Goal: Check status

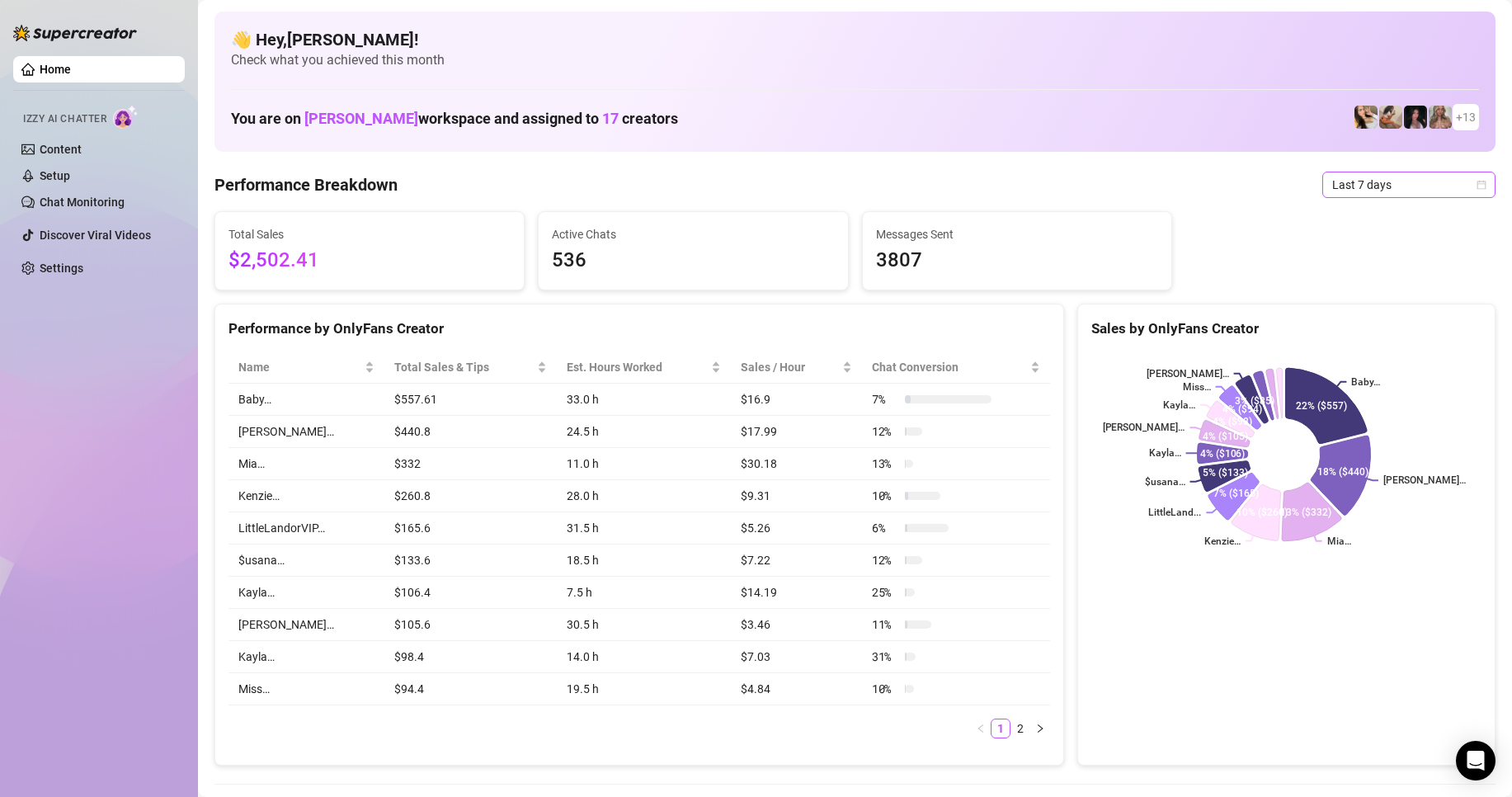
click at [1351, 187] on span "Last 7 days" at bounding box center [1408, 185] width 153 height 24
click at [1359, 326] on div "Custom date" at bounding box center [1395, 323] width 146 height 18
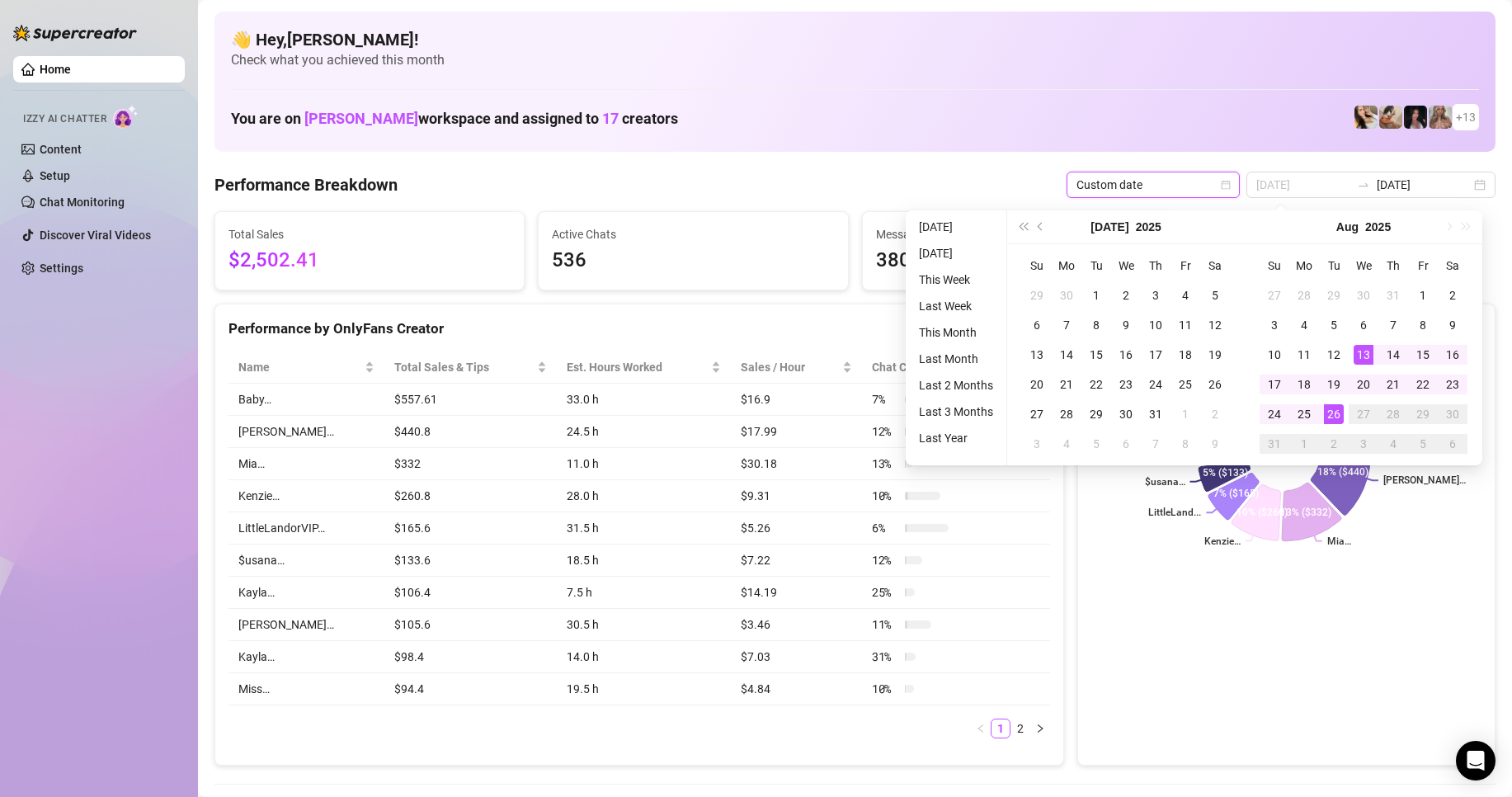
type input "[DATE]"
click at [1336, 414] on div "26" at bounding box center [1333, 414] width 20 height 20
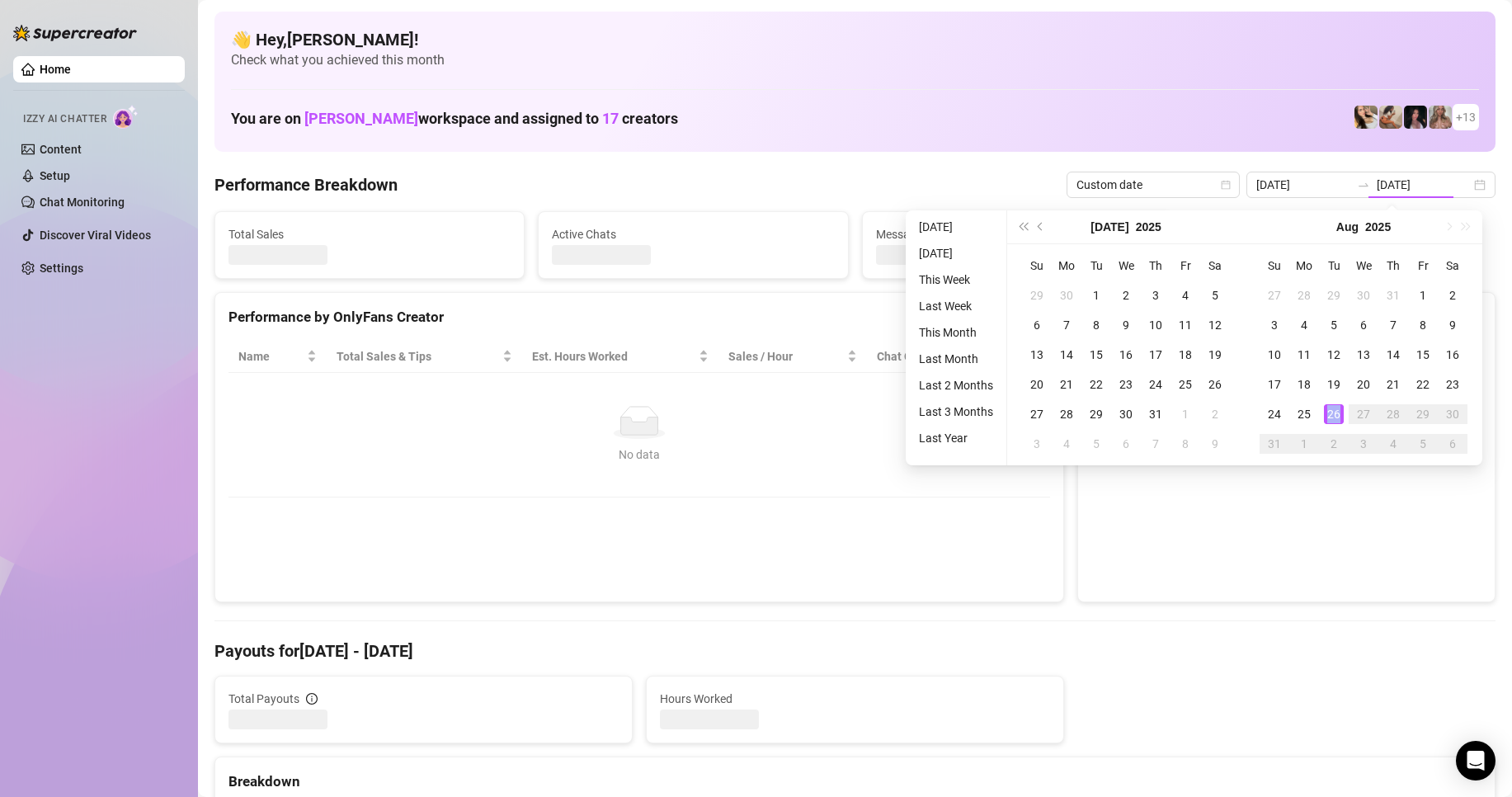
type input "[DATE]"
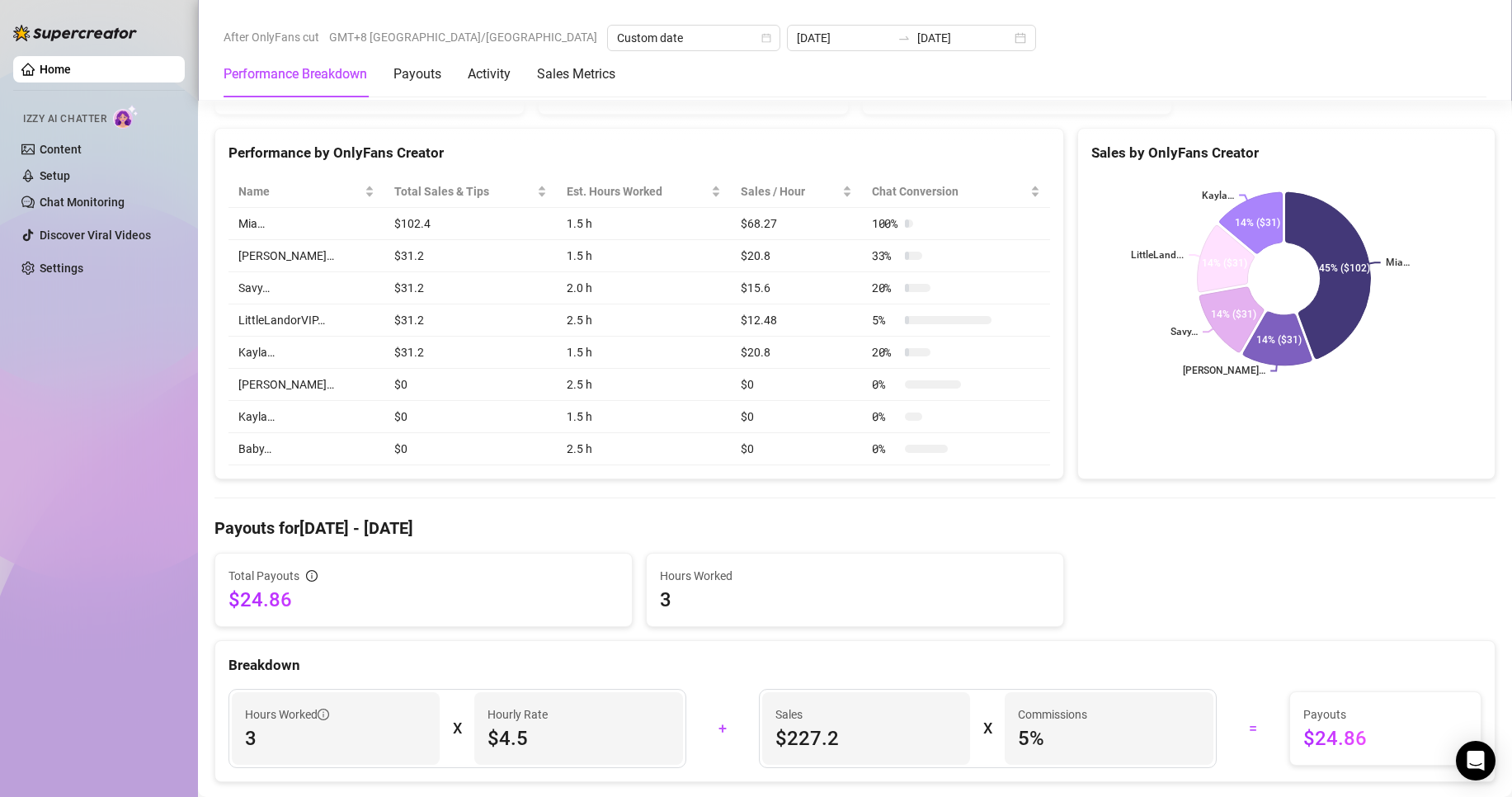
scroll to position [165, 0]
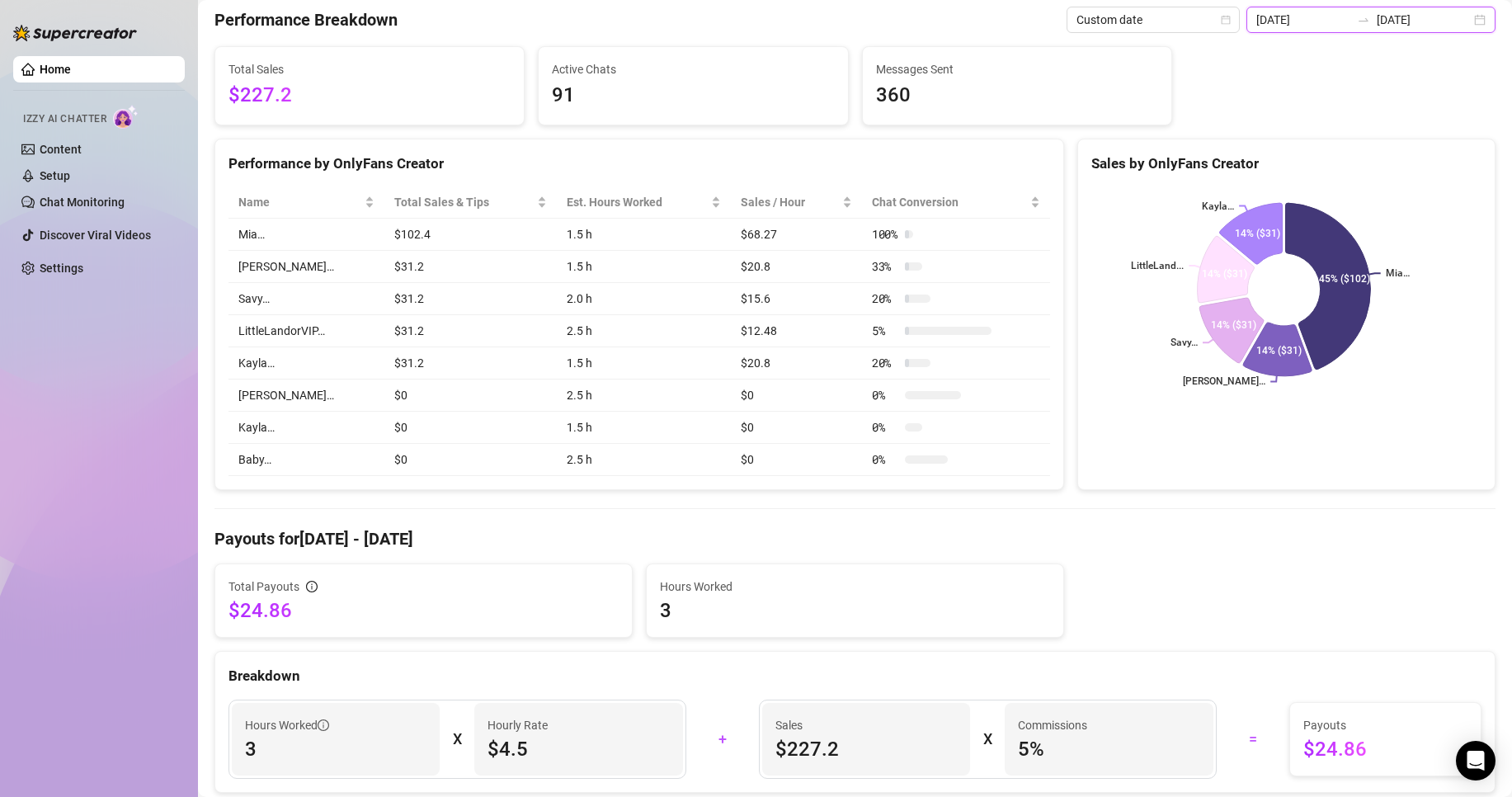
click at [1376, 24] on input "[DATE]" at bounding box center [1423, 19] width 94 height 18
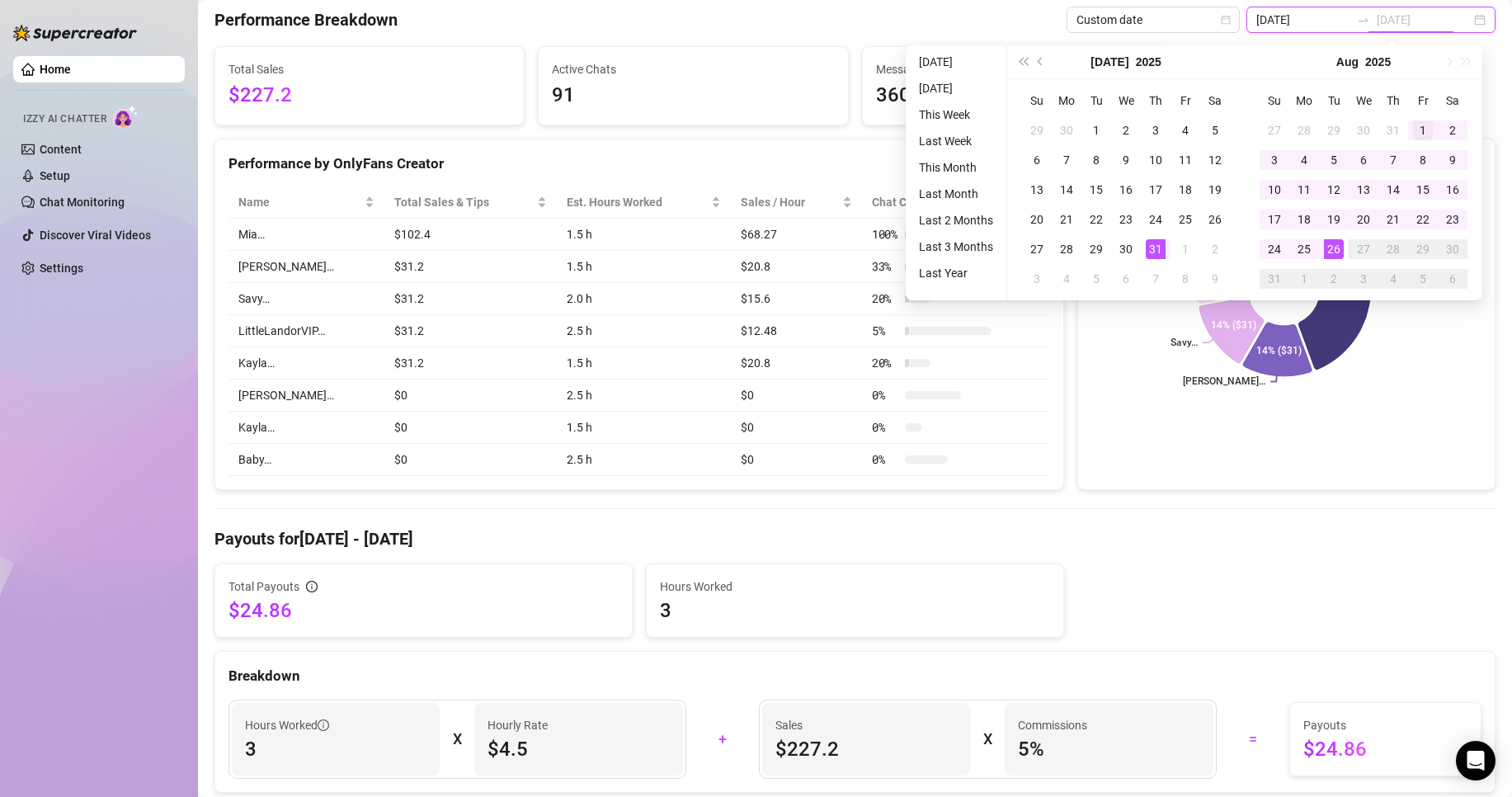
type input "2025-08-01"
click at [1414, 128] on div "1" at bounding box center [1422, 130] width 20 height 20
type input "[DATE]"
click at [1328, 252] on div "26" at bounding box center [1333, 249] width 20 height 20
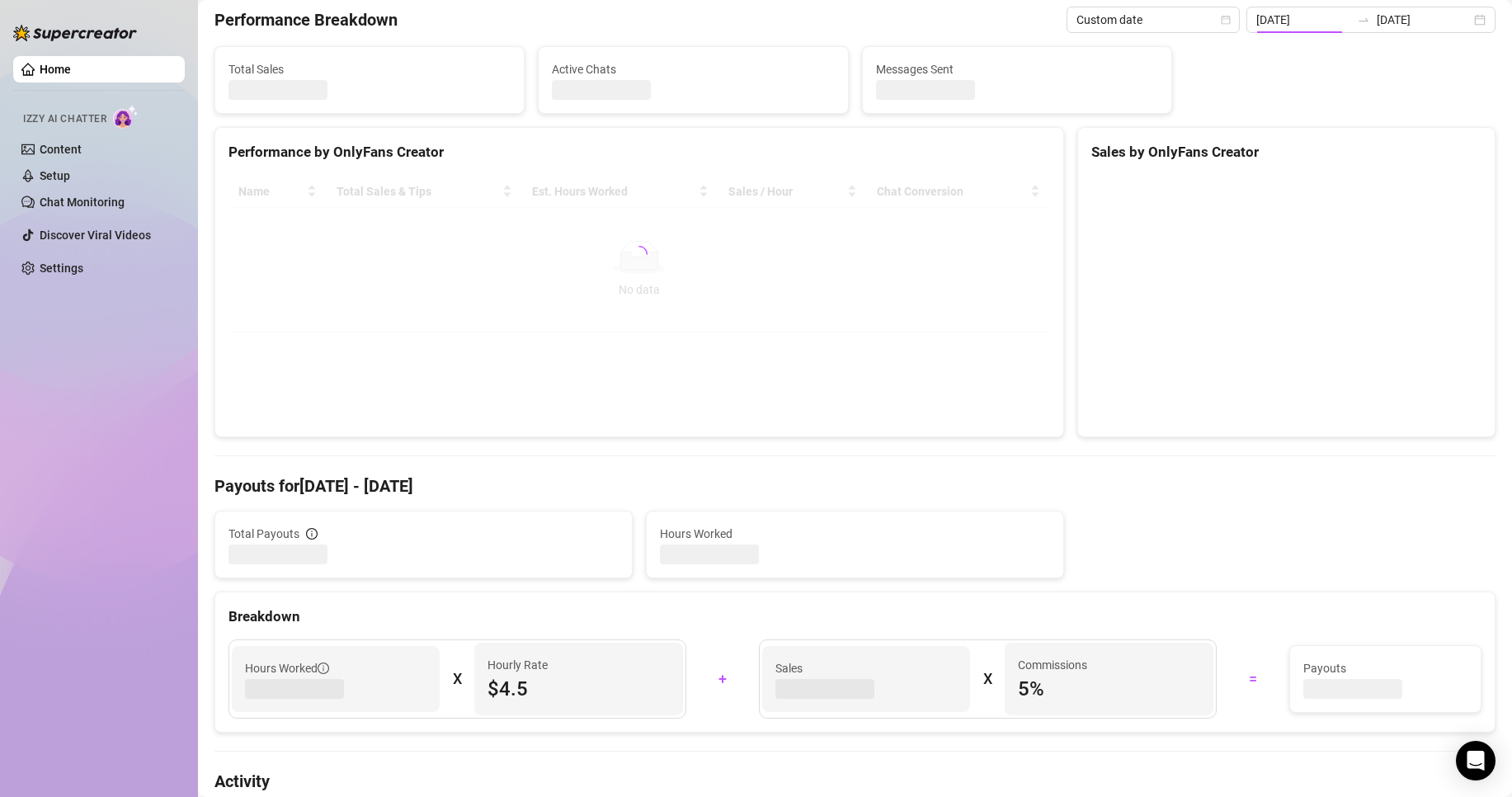
type input "2025-08-01"
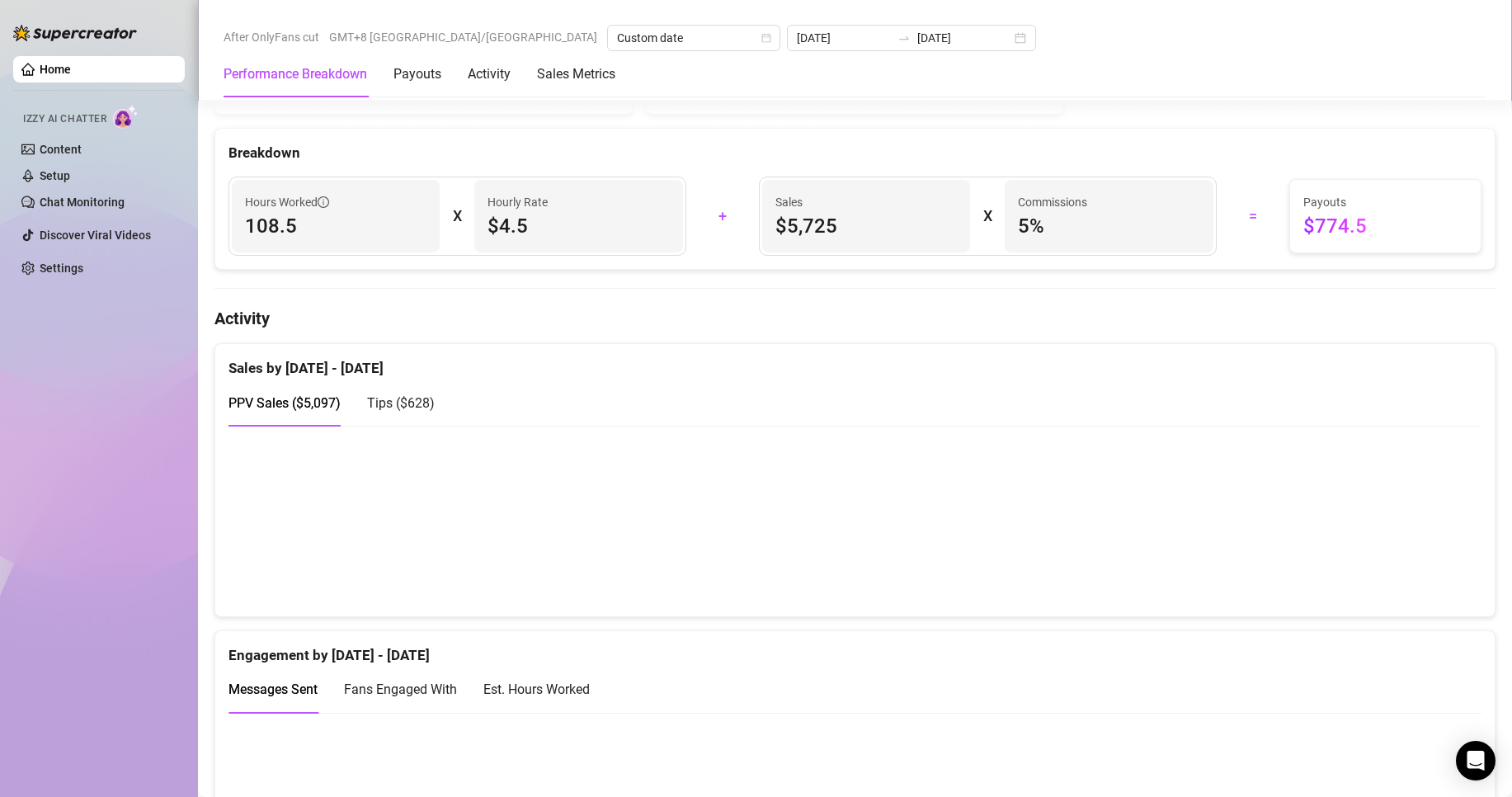
scroll to position [825, 0]
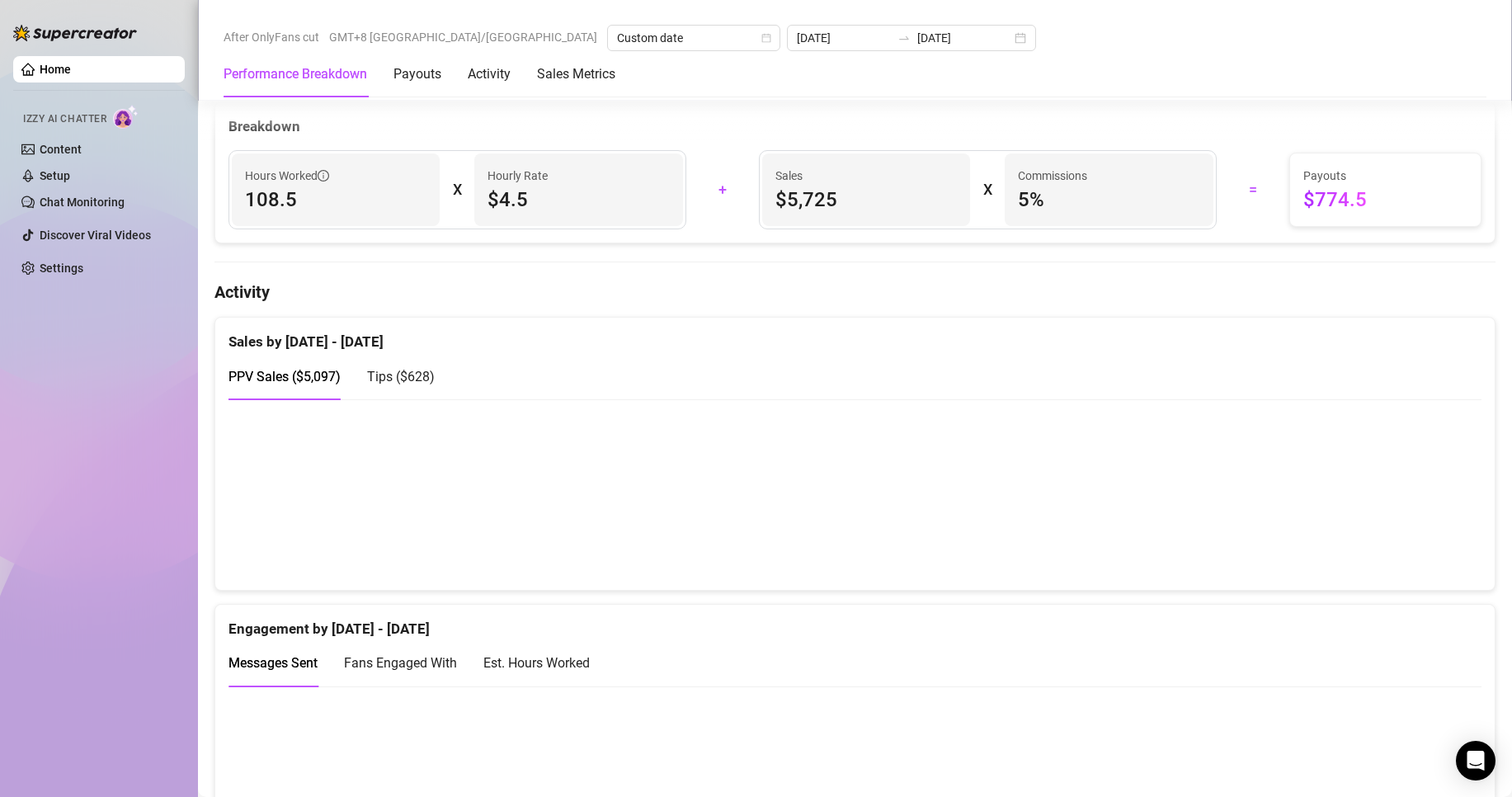
click at [407, 384] on span "Tips ( $628 )" at bounding box center [401, 376] width 68 height 16
click at [313, 384] on span "PPV Sales ( $5,097 )" at bounding box center [283, 376] width 112 height 16
click at [416, 384] on span "Tips ( $628 )" at bounding box center [401, 376] width 68 height 16
click at [316, 384] on span "PPV Sales ( $5,097 )" at bounding box center [283, 376] width 112 height 16
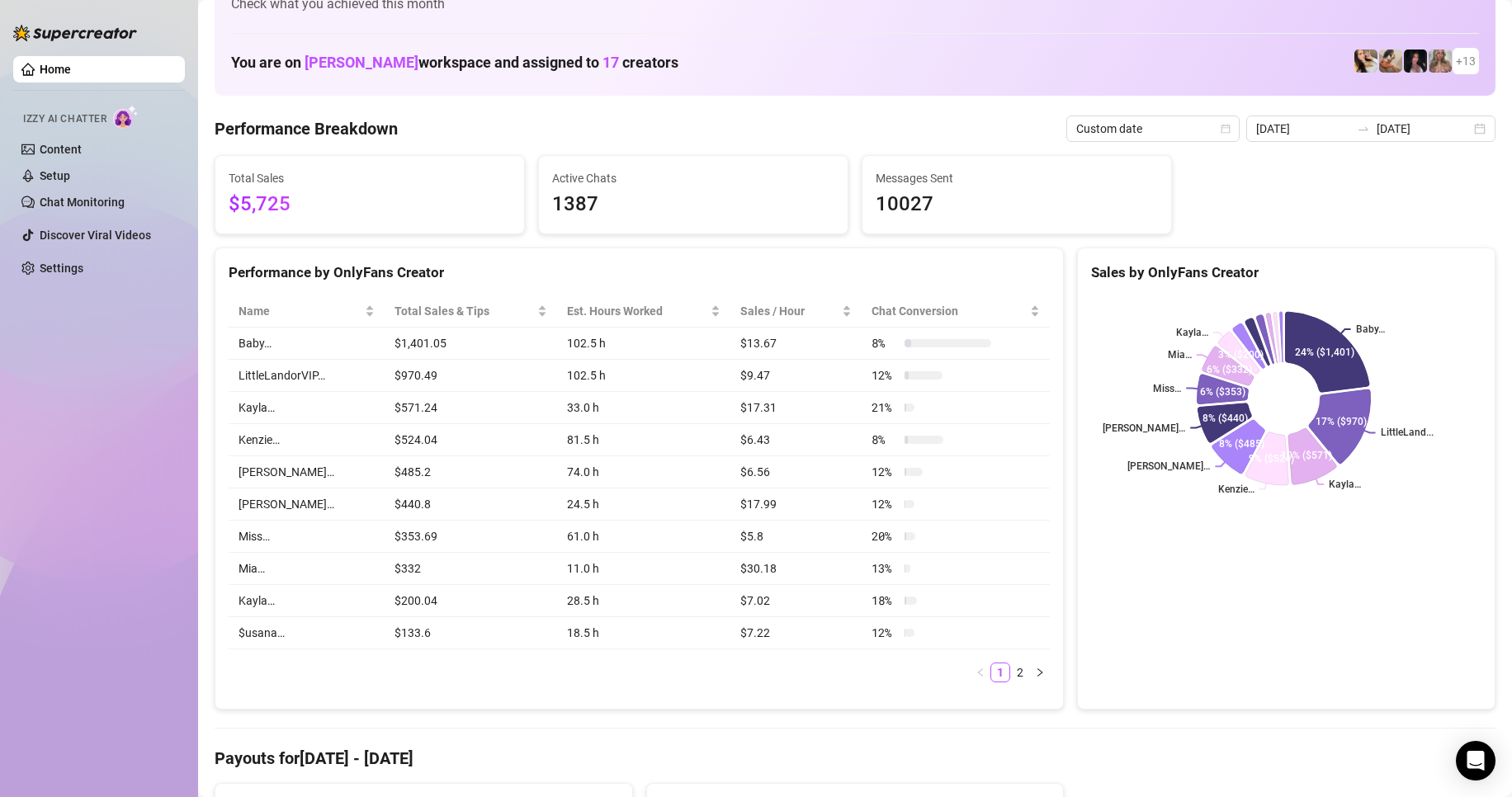
scroll to position [0, 0]
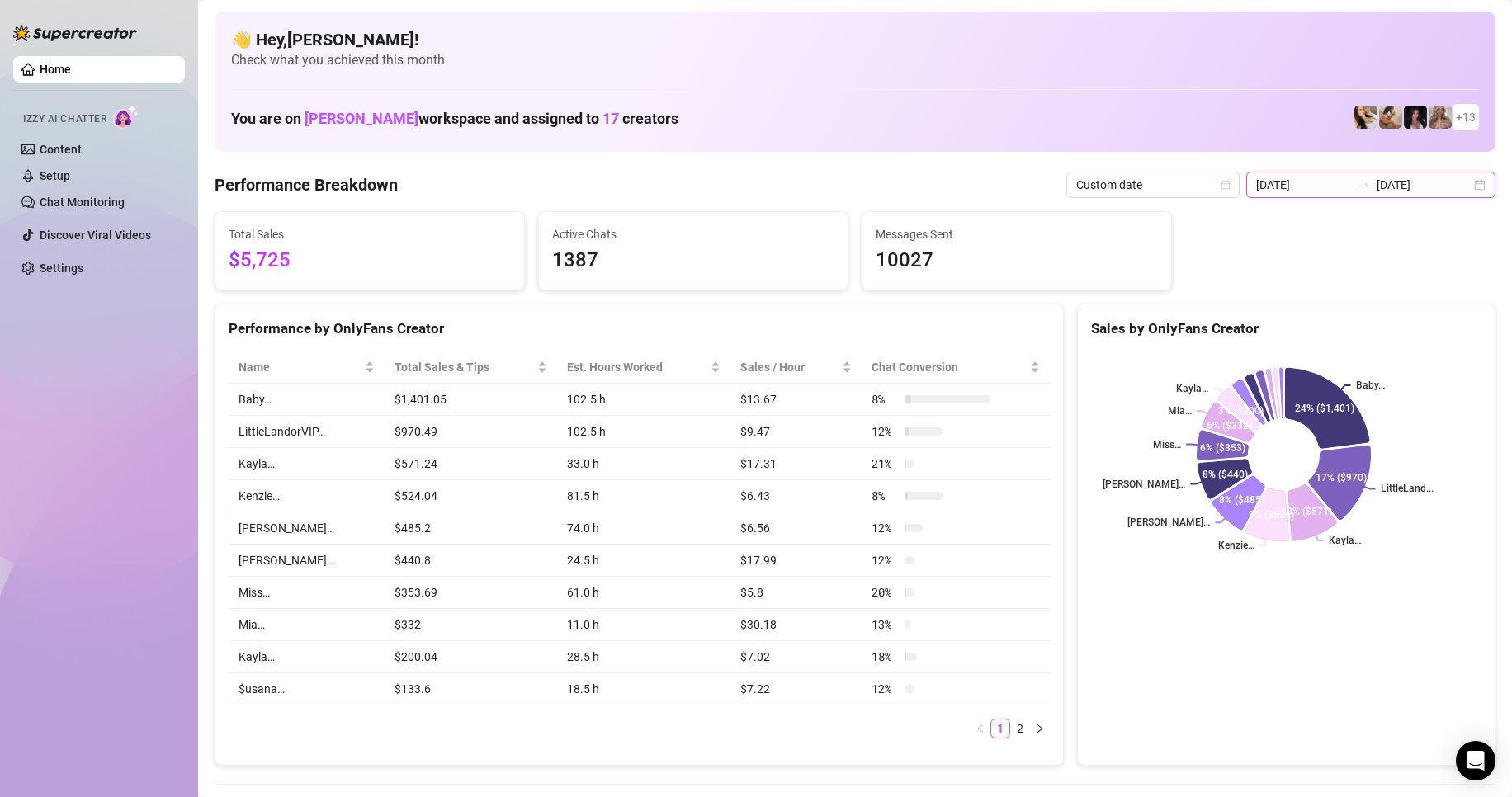
click at [1377, 176] on input "[DATE]" at bounding box center [1424, 184] width 94 height 18
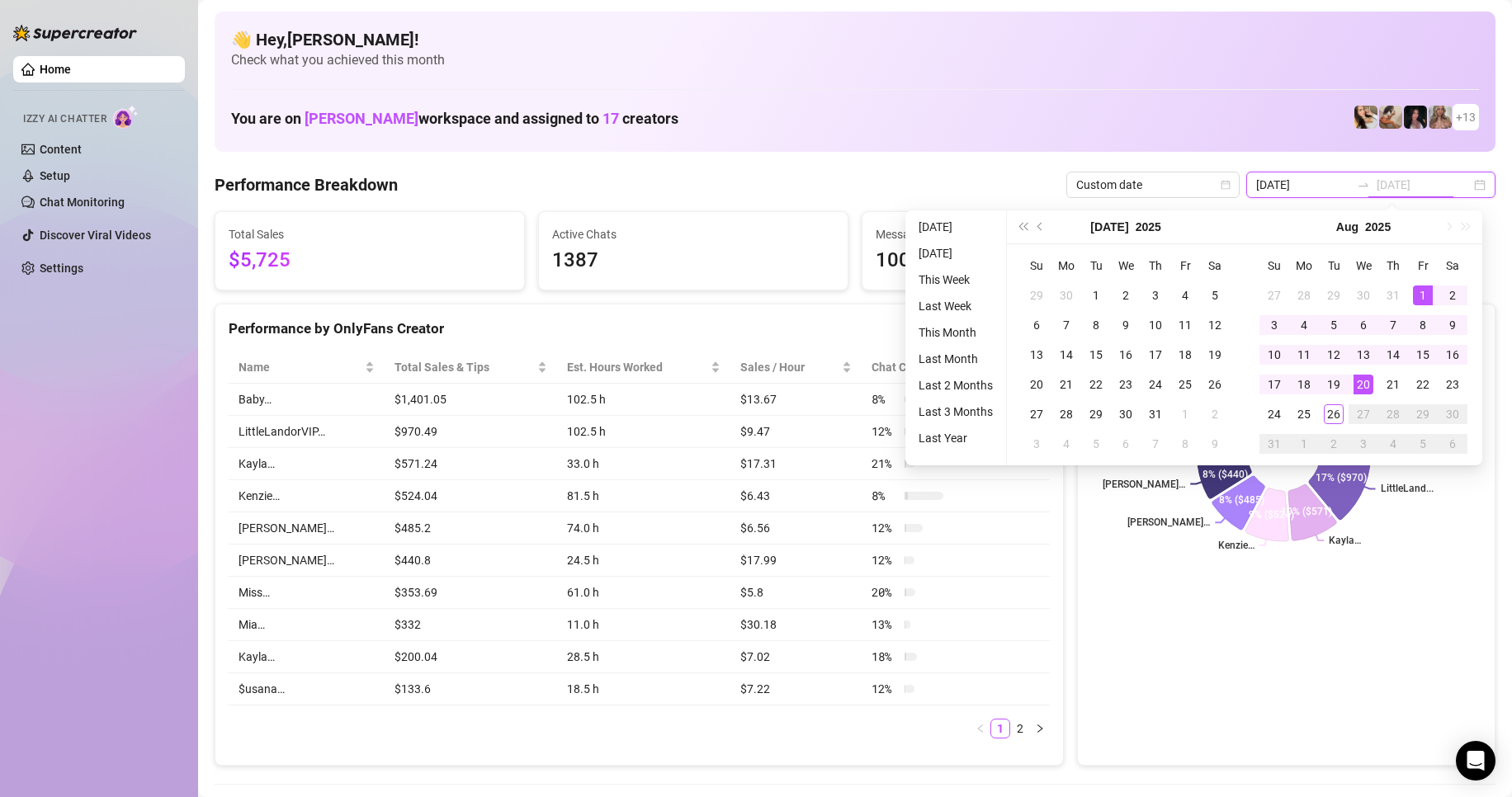
type input "[DATE]"
click at [1331, 419] on div "26" at bounding box center [1333, 414] width 20 height 20
click at [1331, 418] on div "26" at bounding box center [1333, 414] width 20 height 20
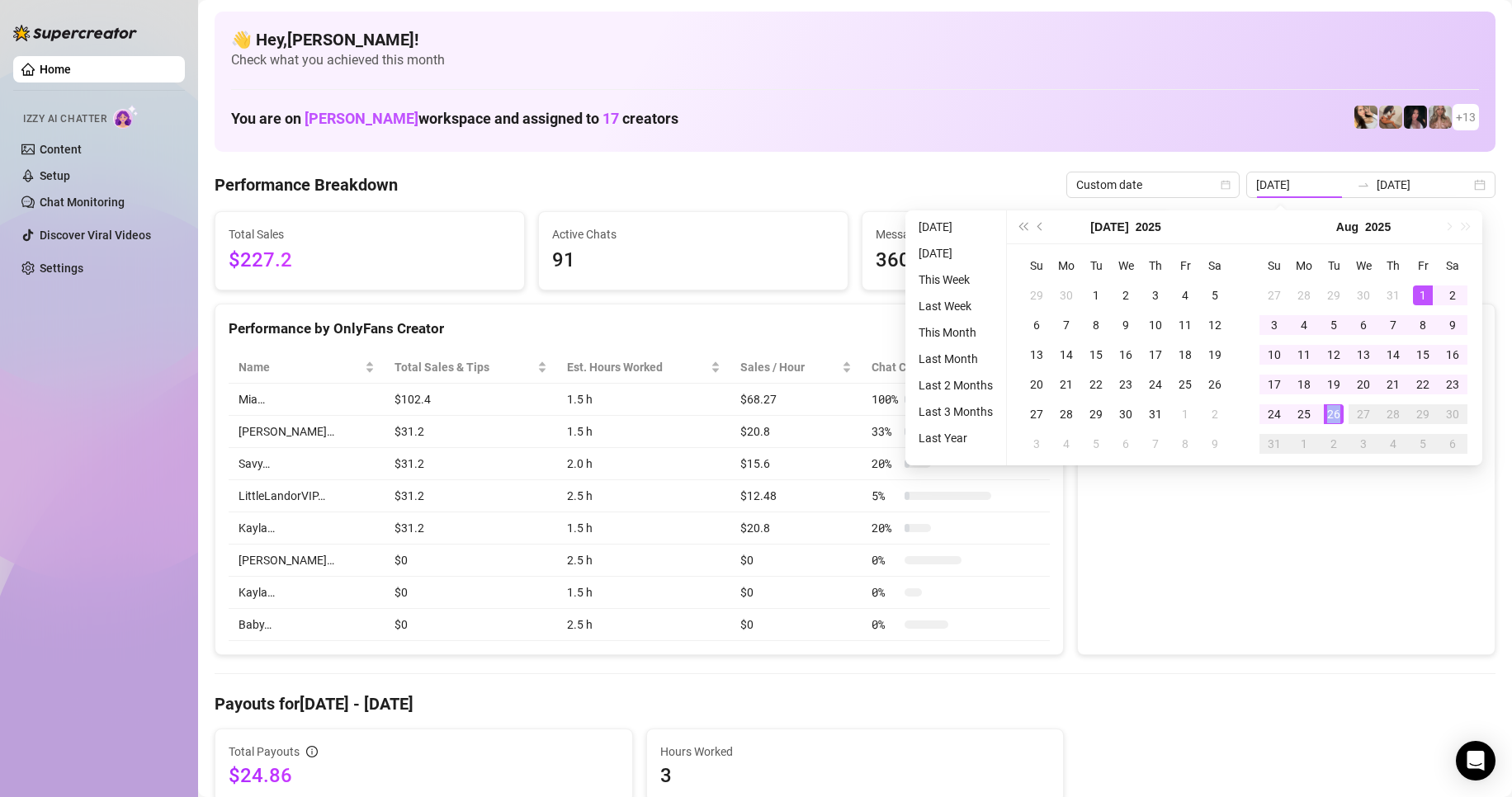
type input "[DATE]"
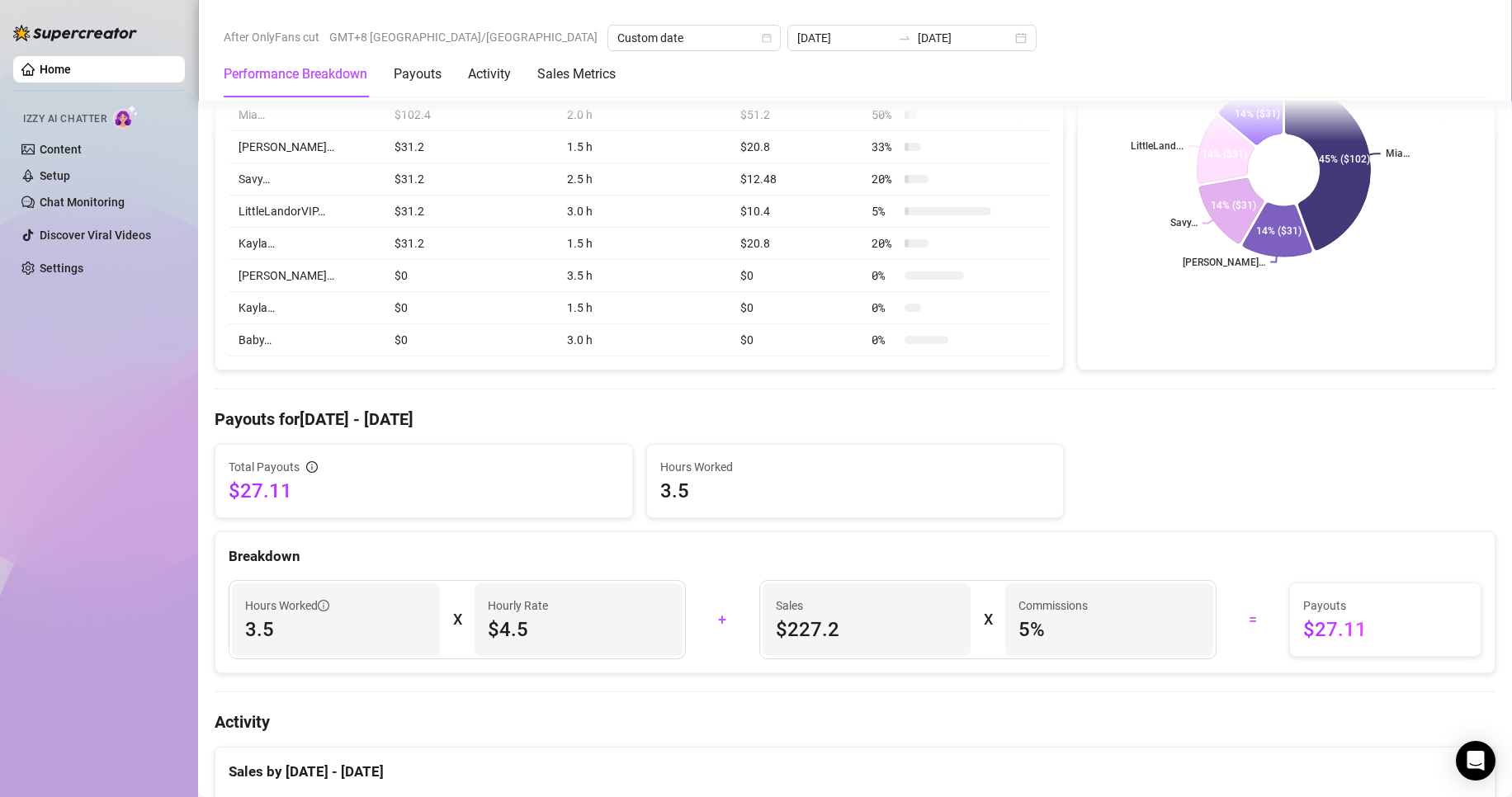
scroll to position [83, 0]
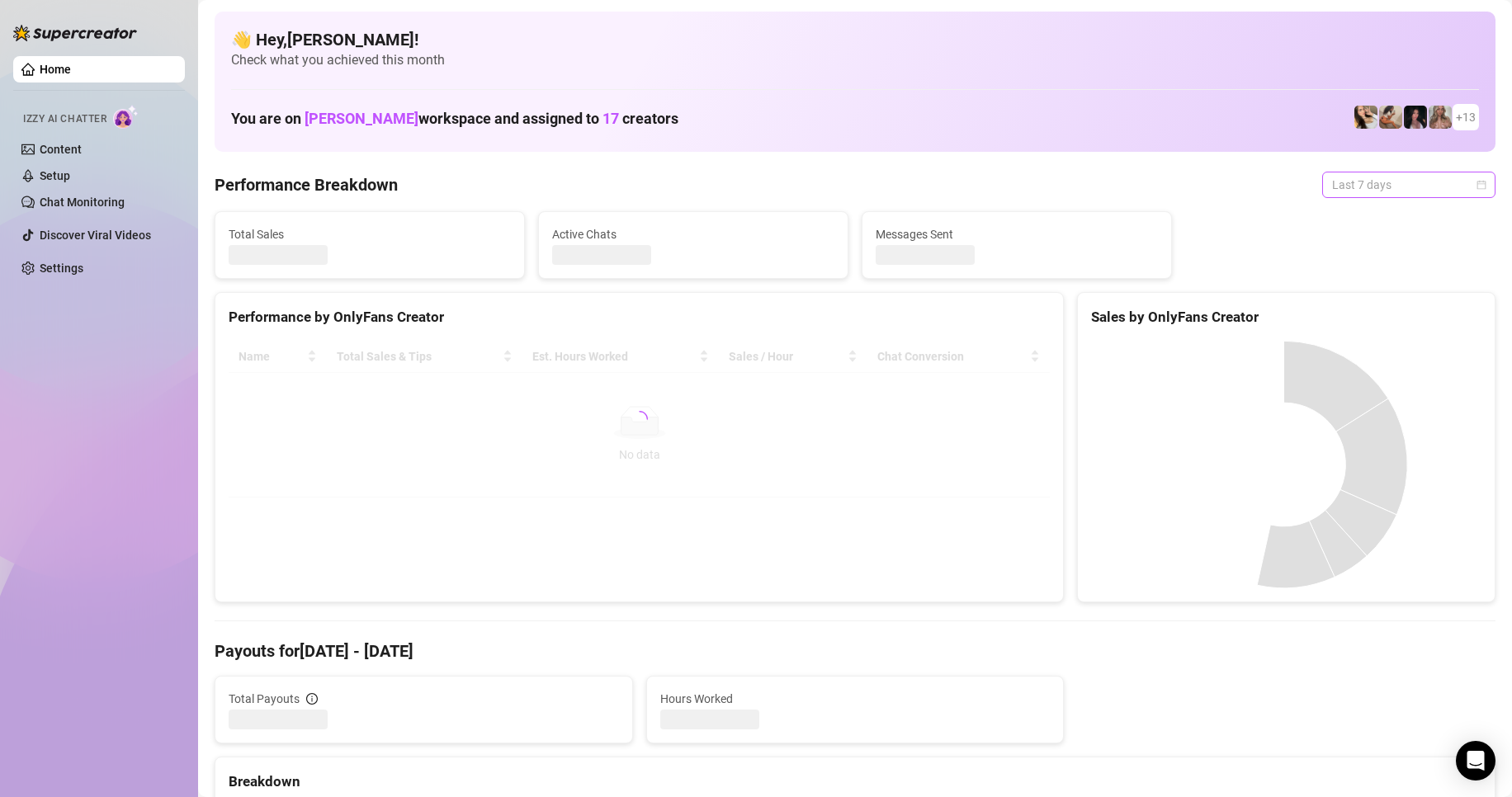
click at [1367, 187] on span "Last 7 days" at bounding box center [1408, 185] width 153 height 24
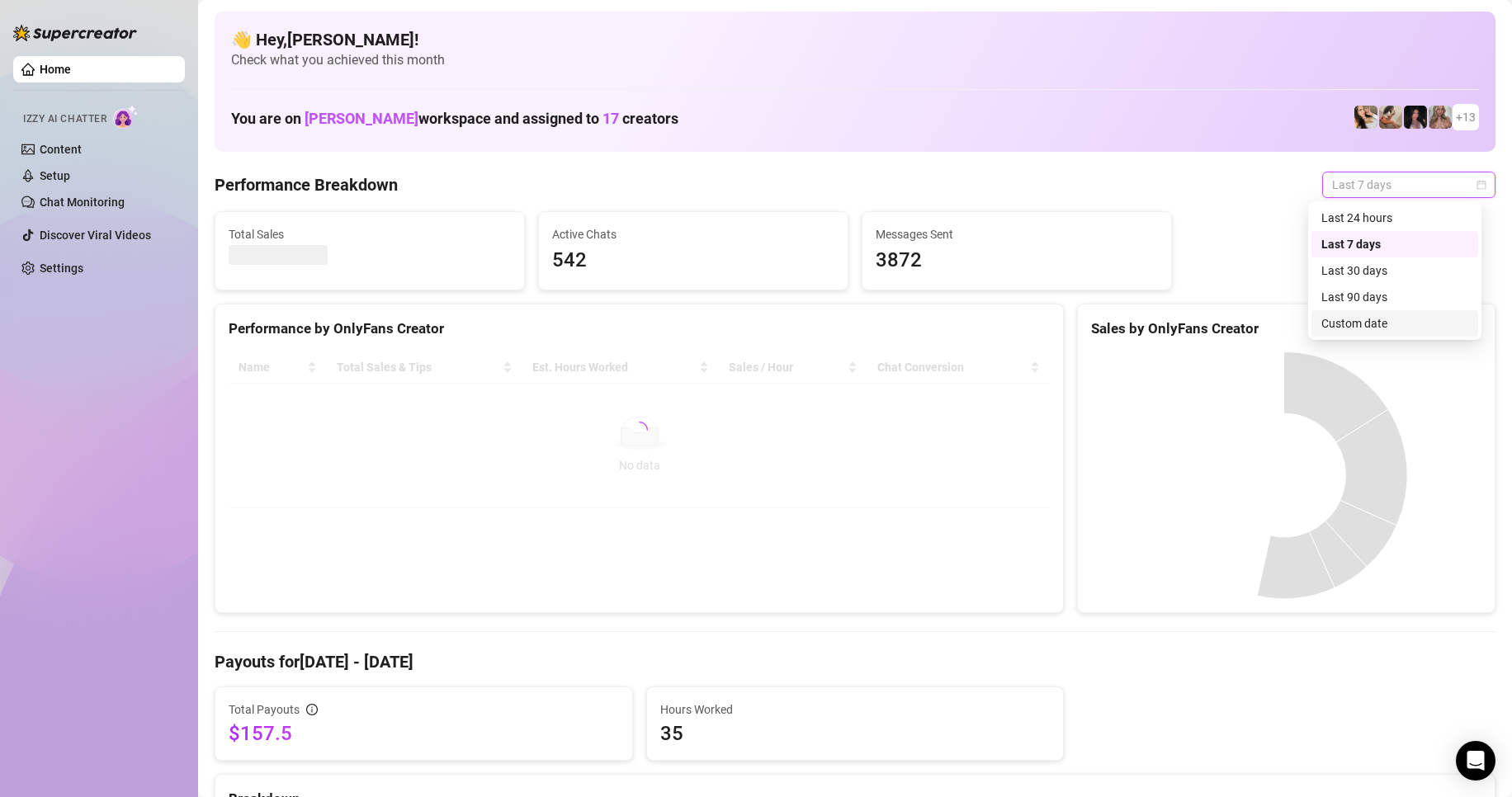
click at [1366, 327] on div "Custom date" at bounding box center [1395, 323] width 147 height 18
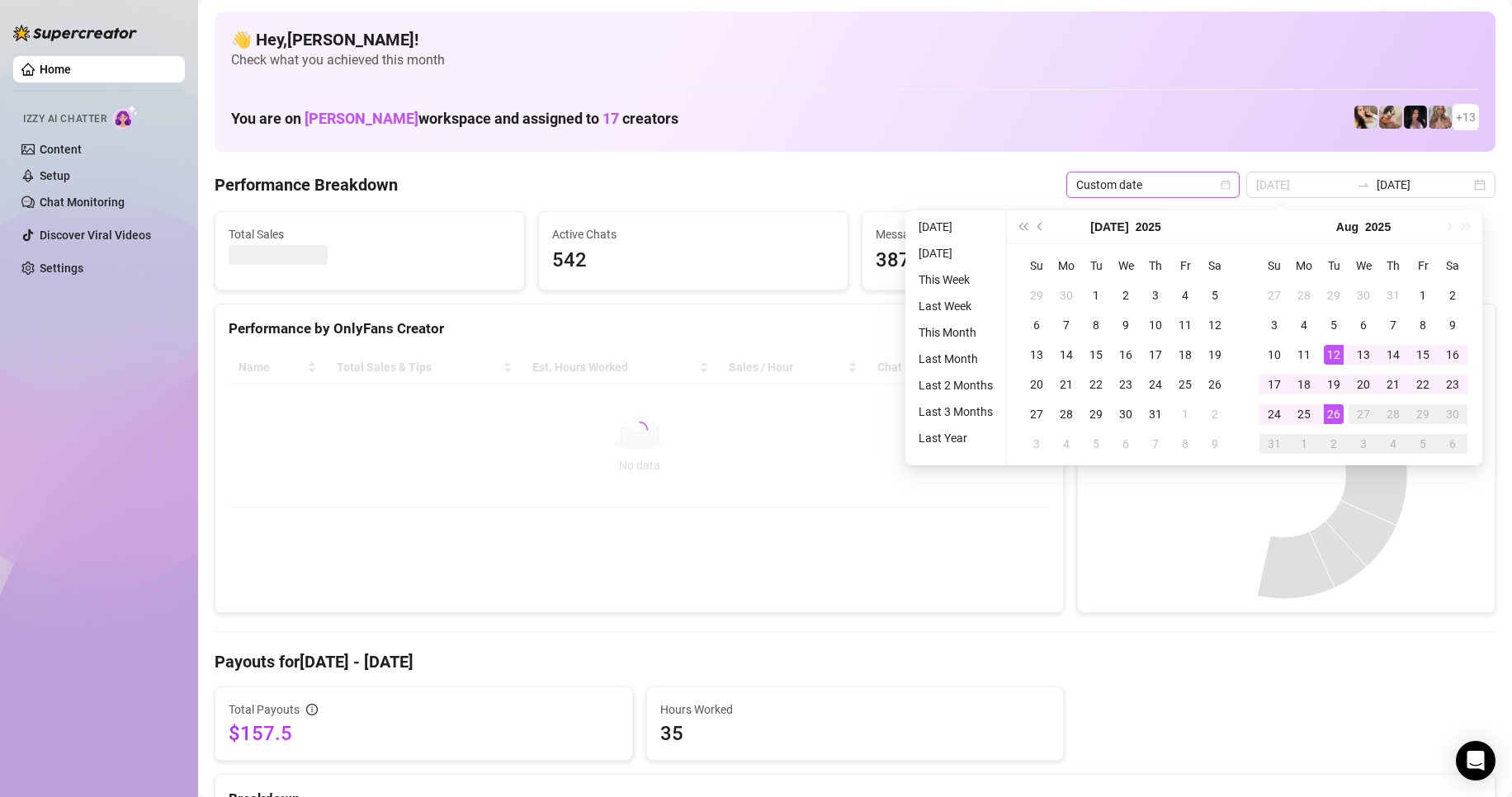
type input "[DATE]"
click at [1331, 408] on div "26" at bounding box center [1333, 414] width 20 height 20
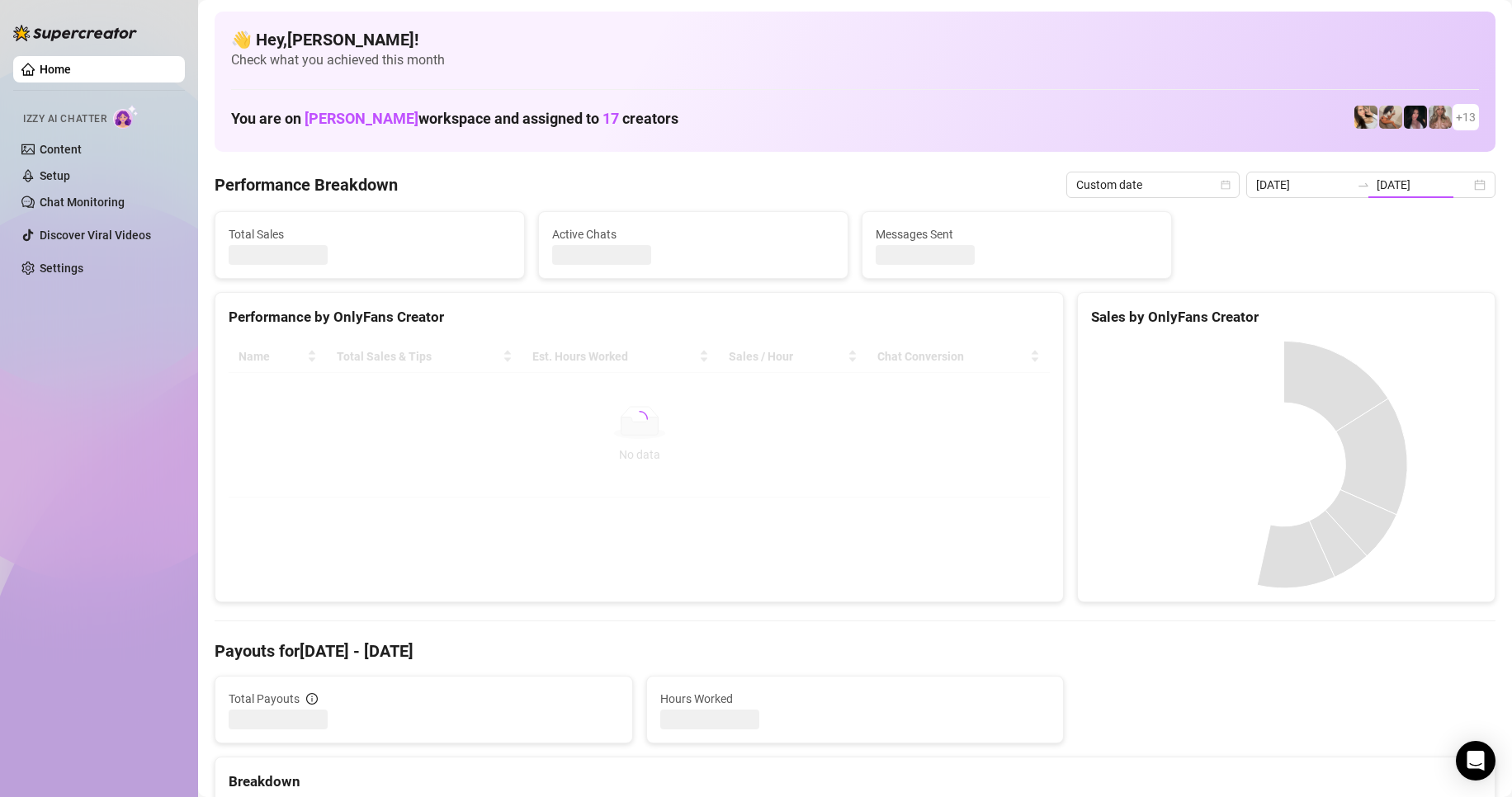
type input "[DATE]"
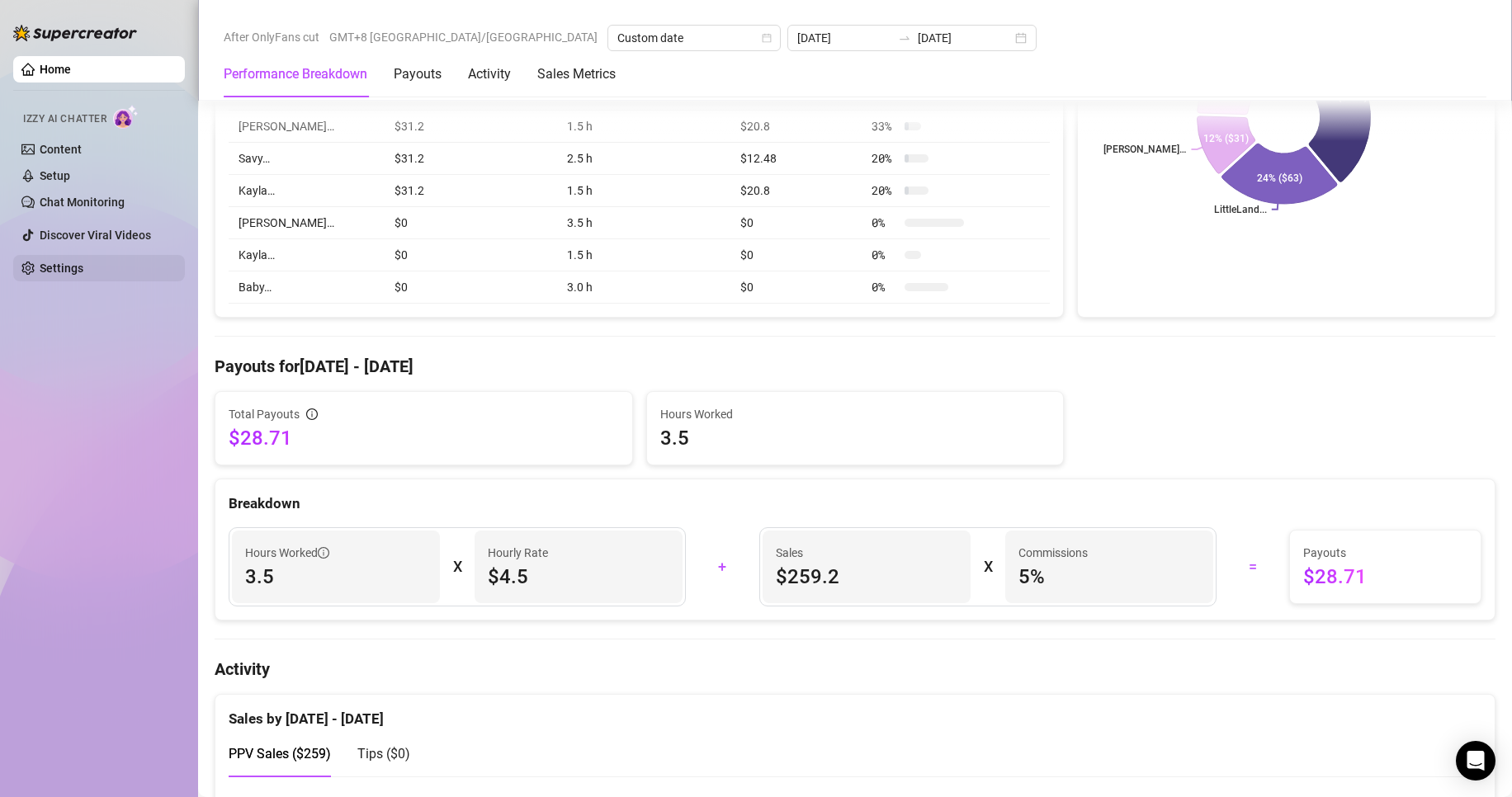
scroll to position [330, 0]
